Goal: Task Accomplishment & Management: Use online tool/utility

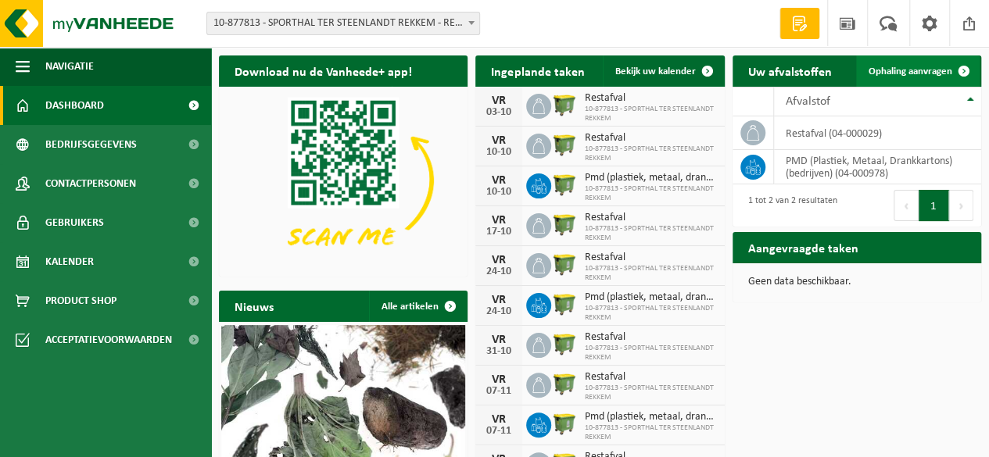
click at [899, 74] on span "Ophaling aanvragen" at bounding box center [910, 71] width 84 height 10
click at [851, 134] on td "restafval (04-000029)" at bounding box center [877, 133] width 207 height 34
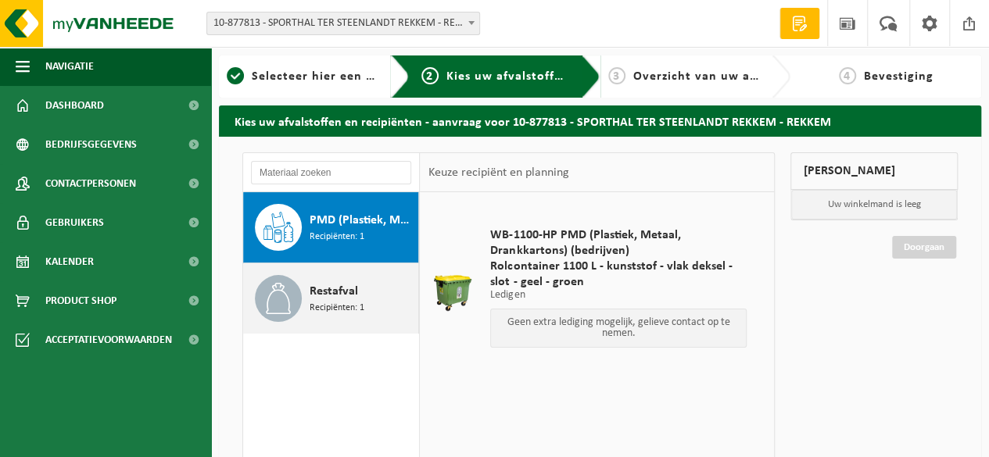
click at [327, 293] on span "Restafval" at bounding box center [334, 291] width 48 height 19
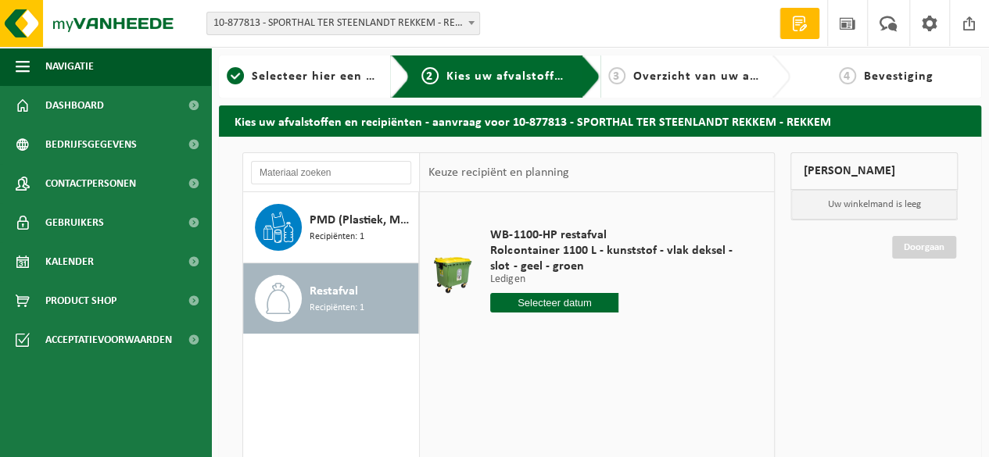
click at [544, 300] on input "text" at bounding box center [554, 303] width 128 height 20
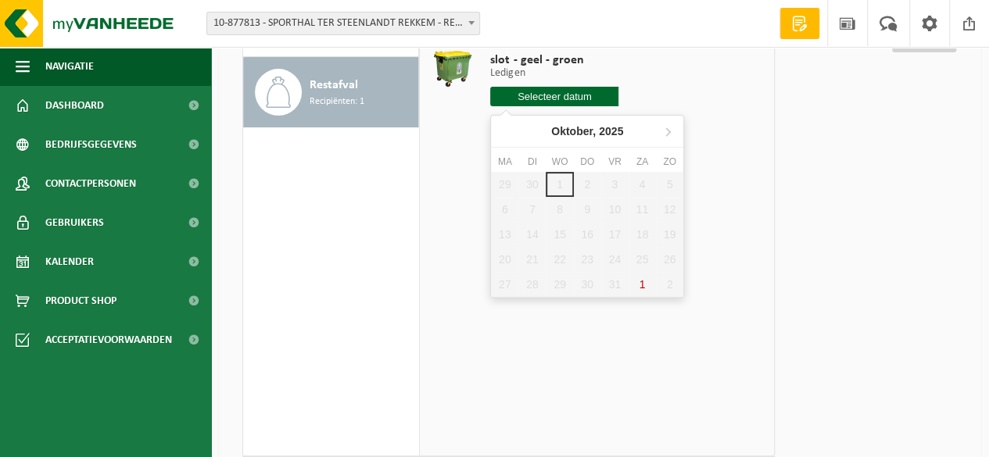
scroll to position [235, 0]
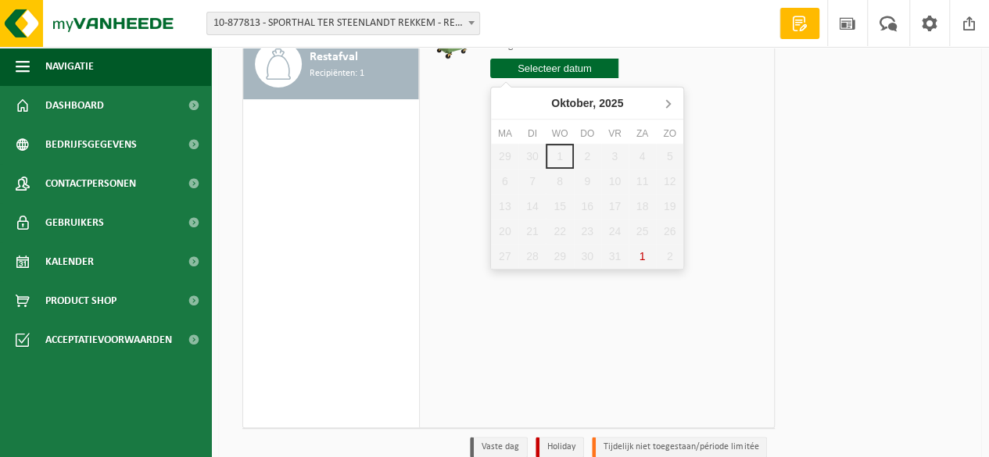
click at [674, 100] on icon at bounding box center [667, 103] width 25 height 25
click at [609, 162] on div "5" at bounding box center [614, 156] width 27 height 25
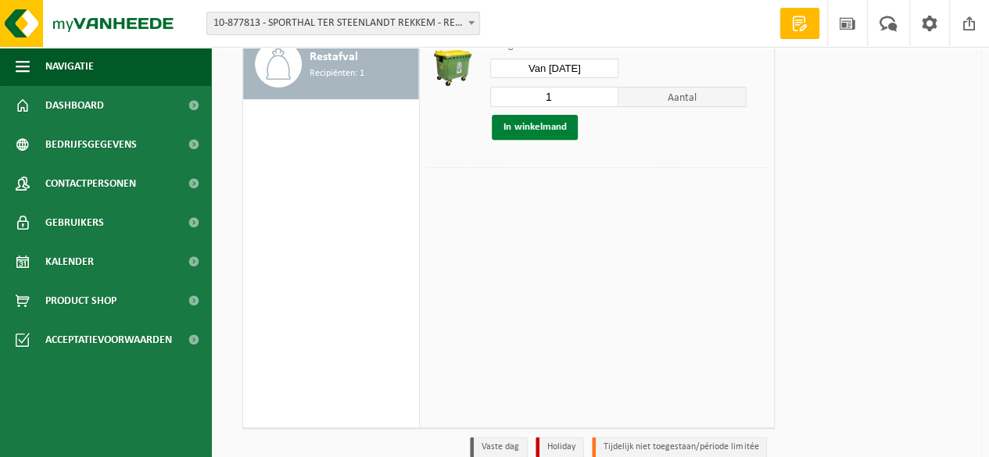
click at [561, 131] on button "In winkelmand" at bounding box center [535, 127] width 86 height 25
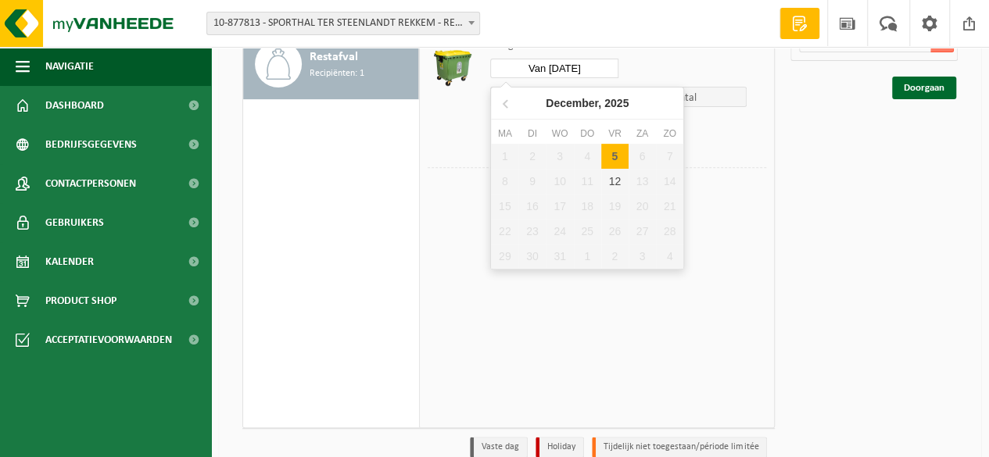
click at [575, 62] on input "Van 2025-12-05" at bounding box center [554, 69] width 128 height 20
click at [617, 174] on div "12" at bounding box center [614, 181] width 27 height 25
type input "Van 2025-12-12"
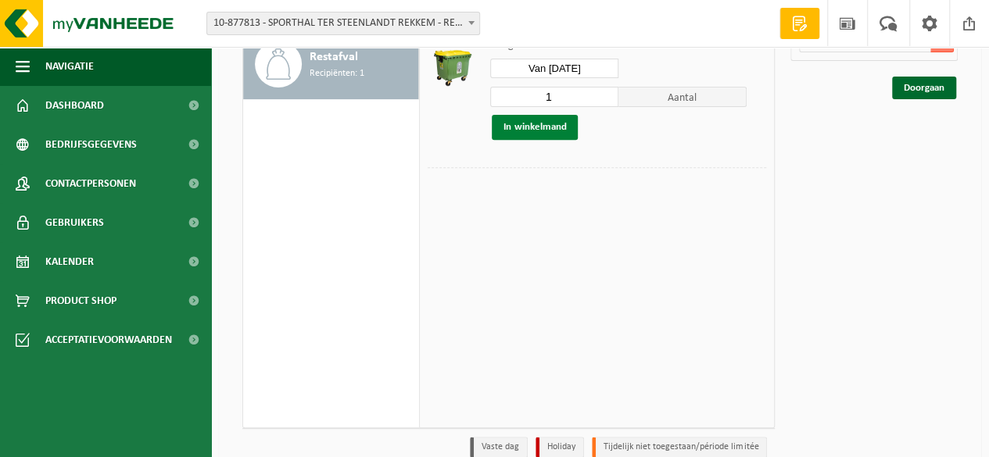
click at [563, 130] on button "In winkelmand" at bounding box center [535, 127] width 86 height 25
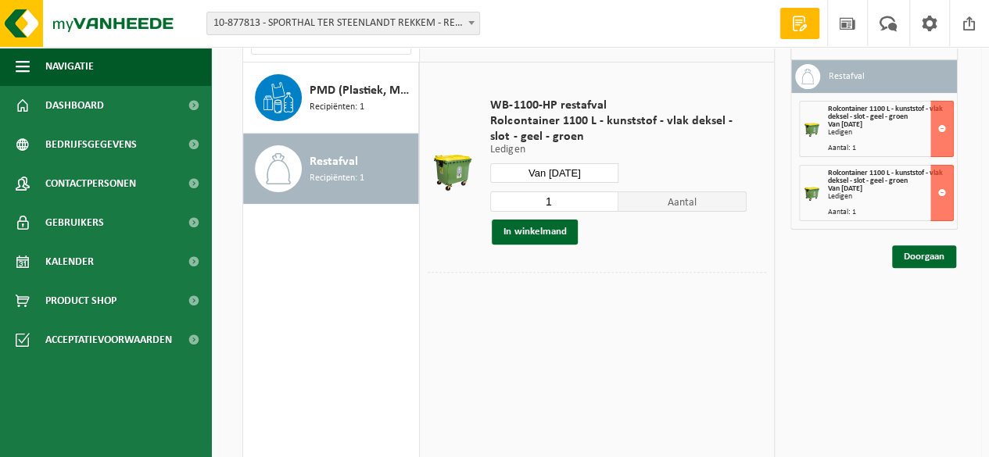
scroll to position [156, 0]
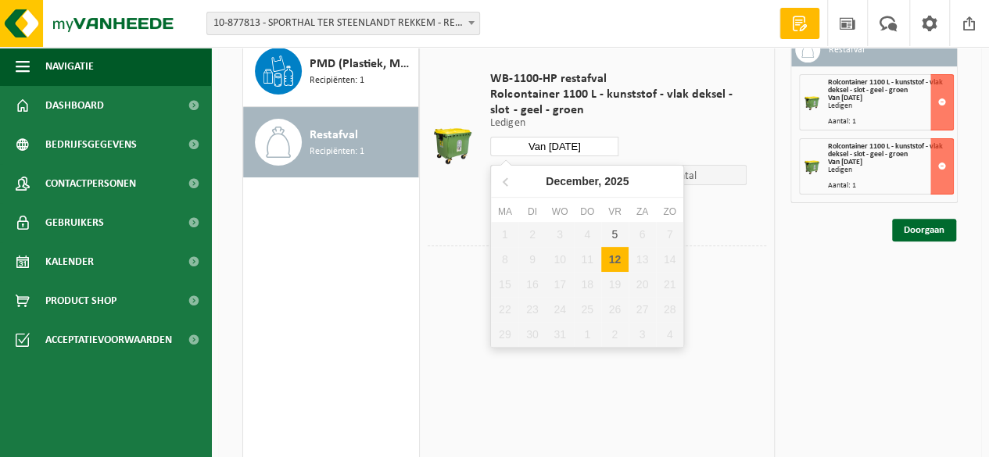
click at [544, 148] on input "Van 2025-12-12" at bounding box center [554, 147] width 128 height 20
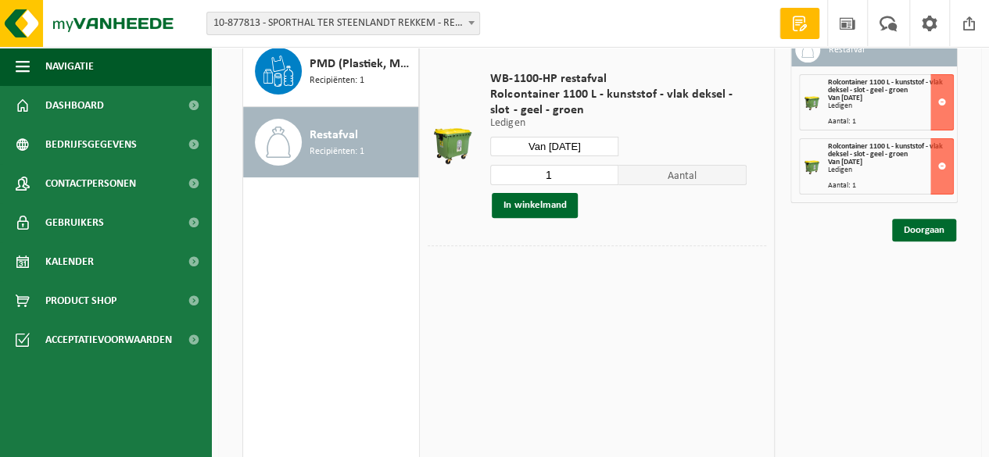
click at [724, 292] on table "WB-1100-HP restafval Rolcontainer 1100 L - kunststof - vlak deksel - slot - gee…" at bounding box center [597, 164] width 354 height 257
drag, startPoint x: 918, startPoint y: 234, endPoint x: 902, endPoint y: 238, distance: 16.3
click at [917, 235] on link "Doorgaan" at bounding box center [924, 230] width 64 height 23
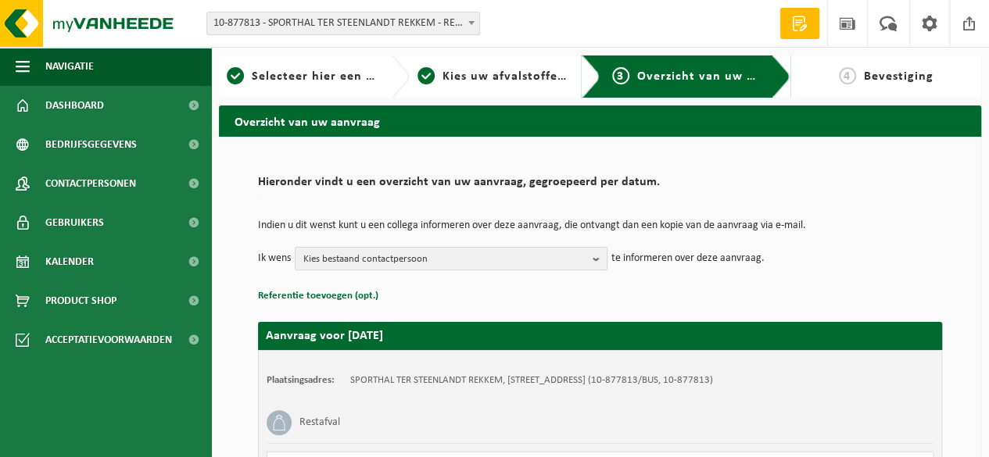
click at [542, 252] on span "Kies bestaand contactpersoon" at bounding box center [444, 259] width 283 height 23
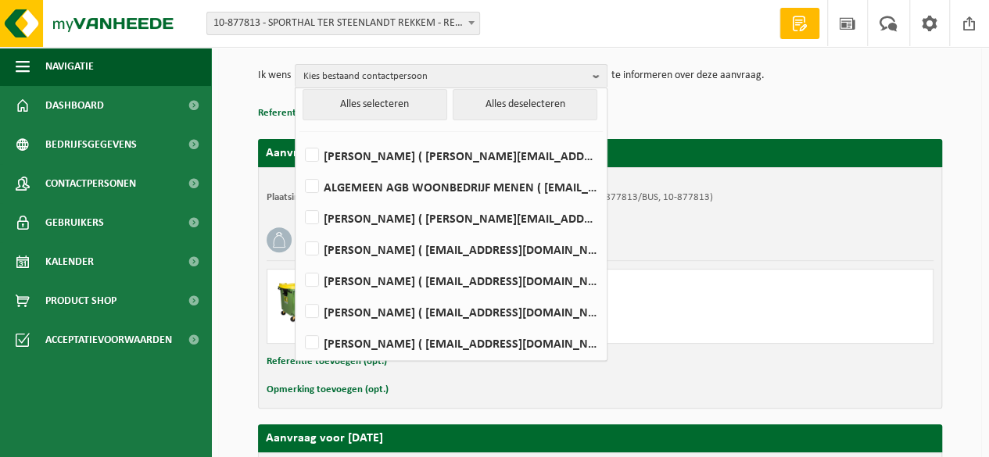
scroll to position [235, 0]
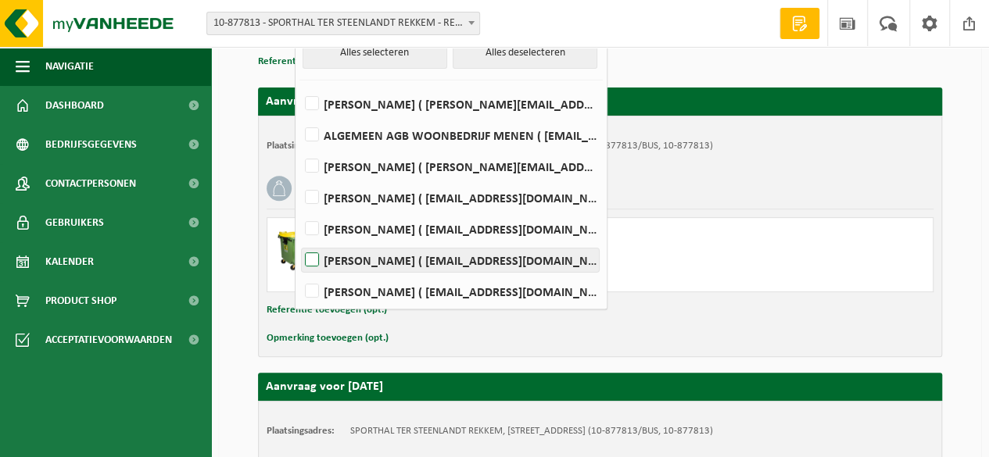
click at [494, 255] on label "Frederik Vander Auwera ( frederik.vanderauwera@menen.be )" at bounding box center [450, 260] width 297 height 23
click at [299, 241] on input "Frederik Vander Auwera ( frederik.vanderauwera@menen.be )" at bounding box center [299, 240] width 1 height 1
checkbox input "true"
click at [638, 329] on div "Opmerking toevoegen (opt.)" at bounding box center [600, 338] width 667 height 20
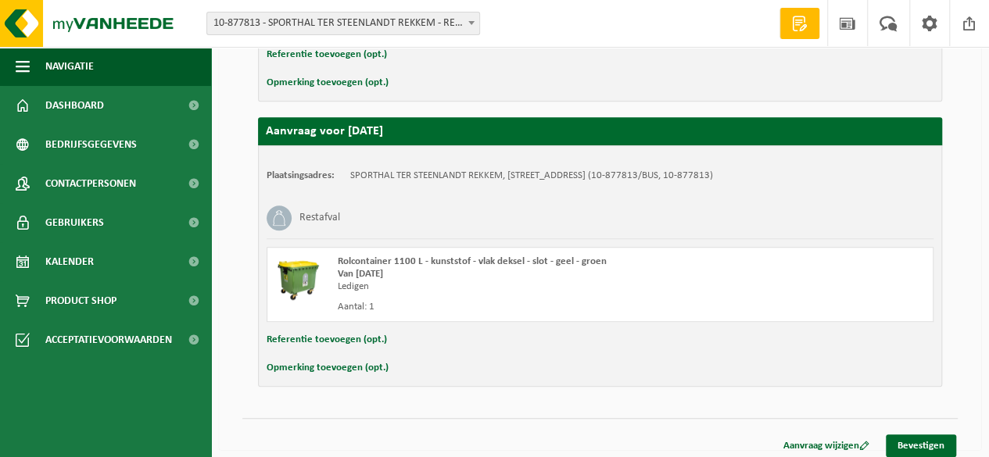
scroll to position [495, 0]
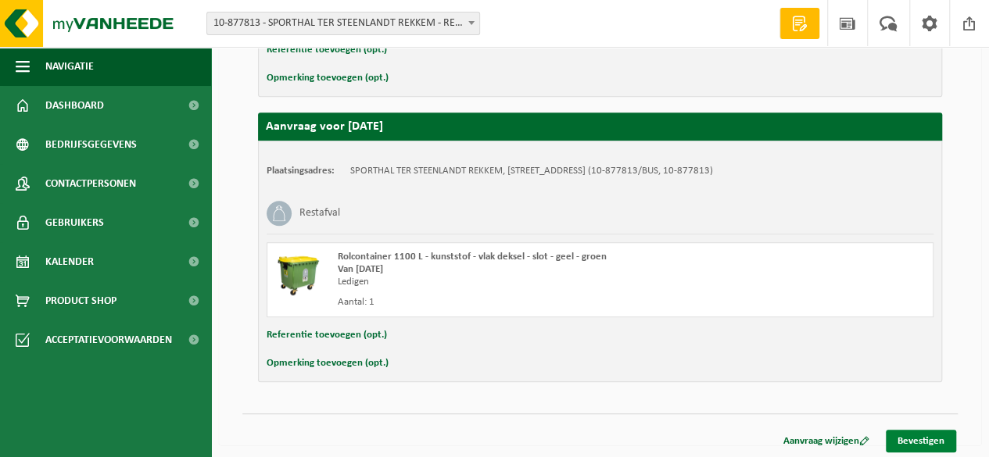
click at [897, 432] on link "Bevestigen" at bounding box center [921, 441] width 70 height 23
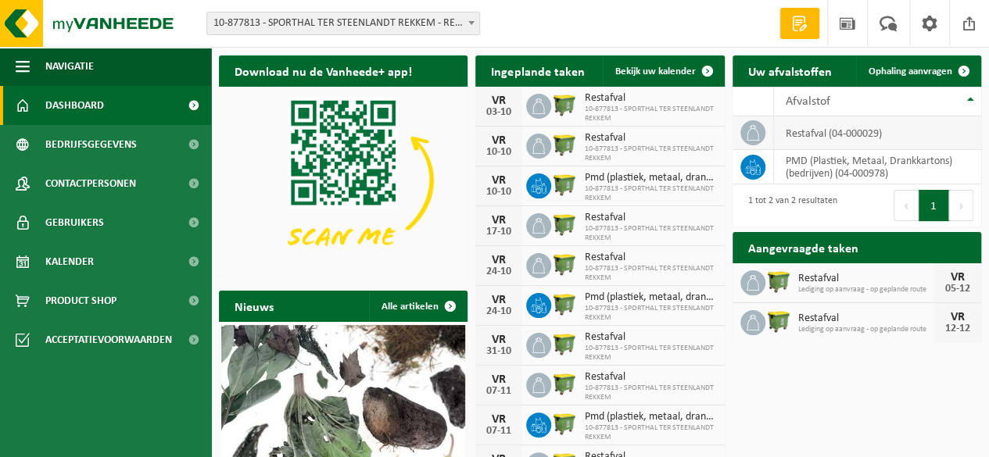
click at [792, 138] on td "restafval (04-000029)" at bounding box center [877, 133] width 207 height 34
click at [897, 76] on span "Ophaling aanvragen" at bounding box center [910, 71] width 84 height 10
click at [922, 71] on span "Ophaling aanvragen" at bounding box center [910, 71] width 84 height 10
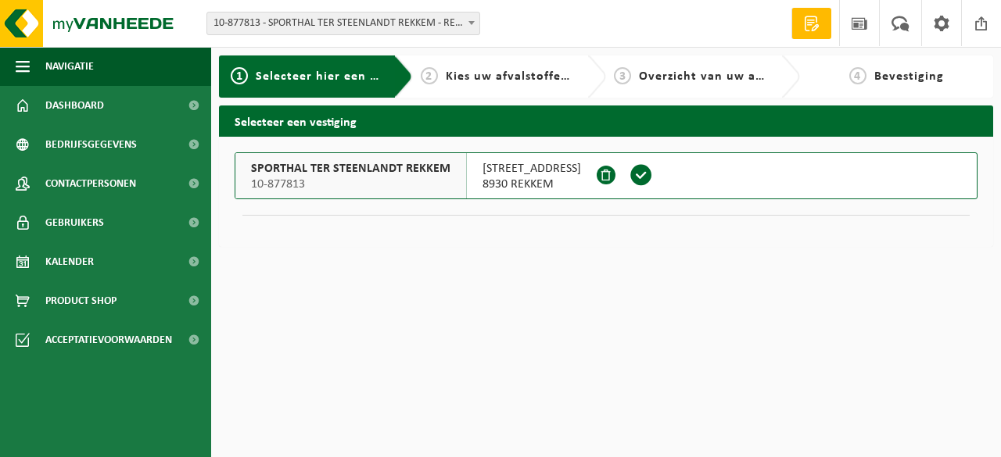
click at [367, 174] on span "SPORTHAL TER STEENLANDT REKKEM" at bounding box center [350, 169] width 199 height 16
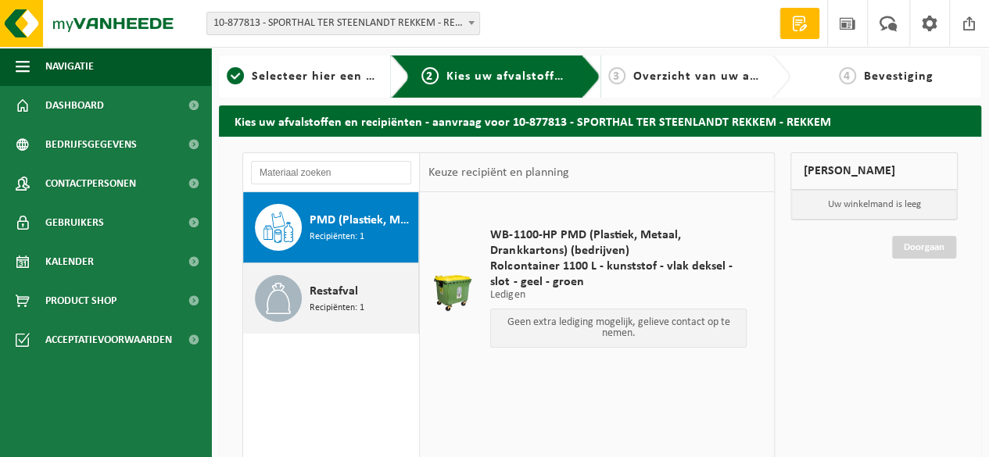
click at [342, 290] on span "Restafval" at bounding box center [334, 291] width 48 height 19
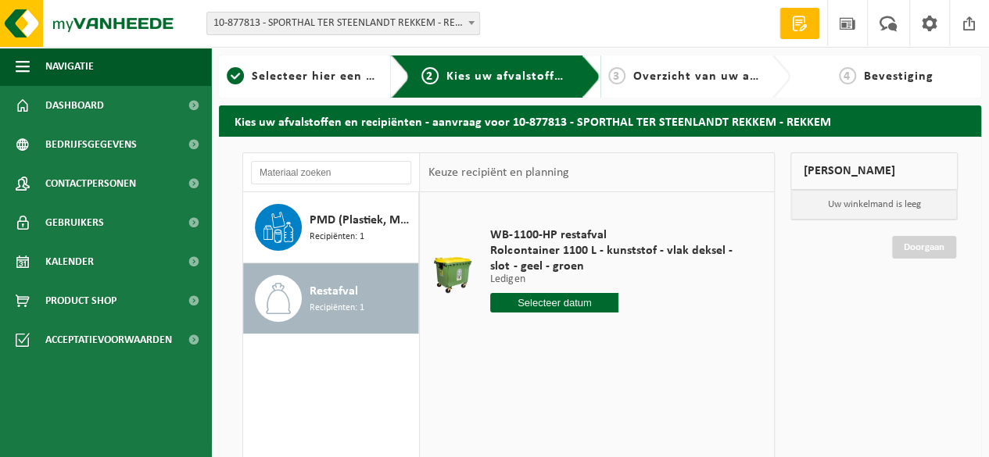
click at [600, 306] on input "text" at bounding box center [554, 303] width 128 height 20
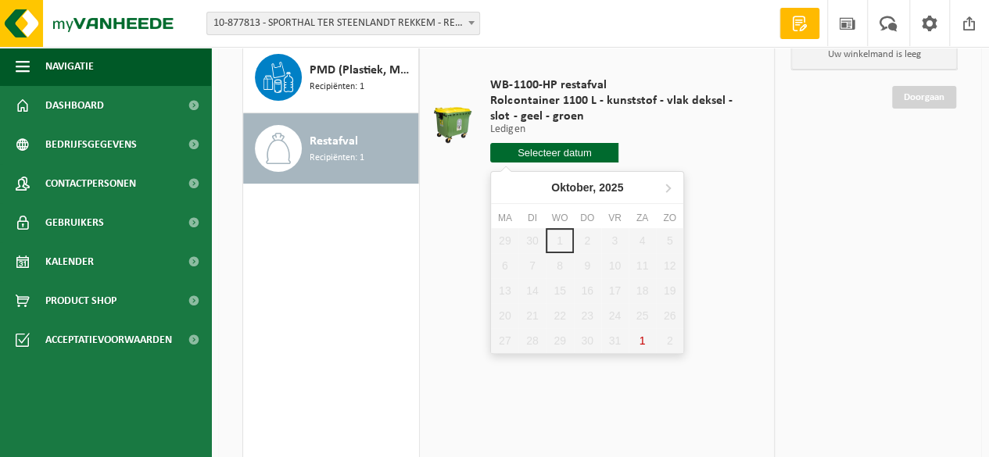
scroll to position [156, 0]
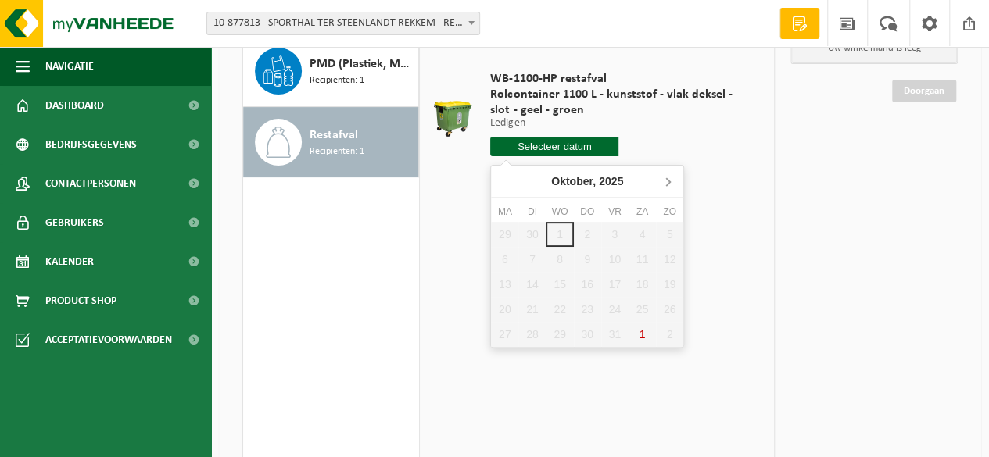
click at [671, 185] on icon at bounding box center [667, 181] width 25 height 25
